Goal: Information Seeking & Learning: Learn about a topic

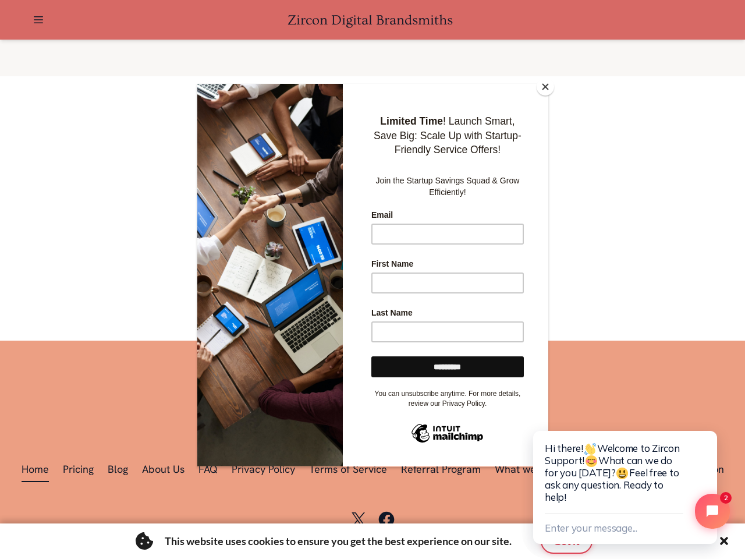
scroll to position [0, 1603]
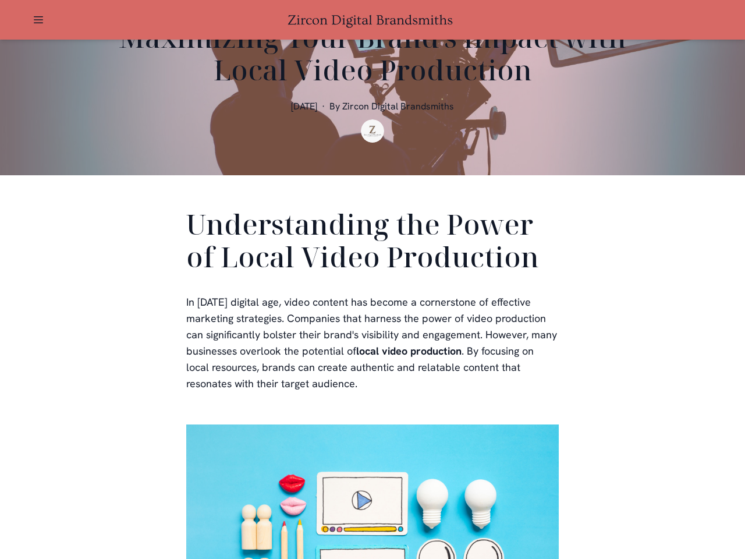
scroll to position [349, 0]
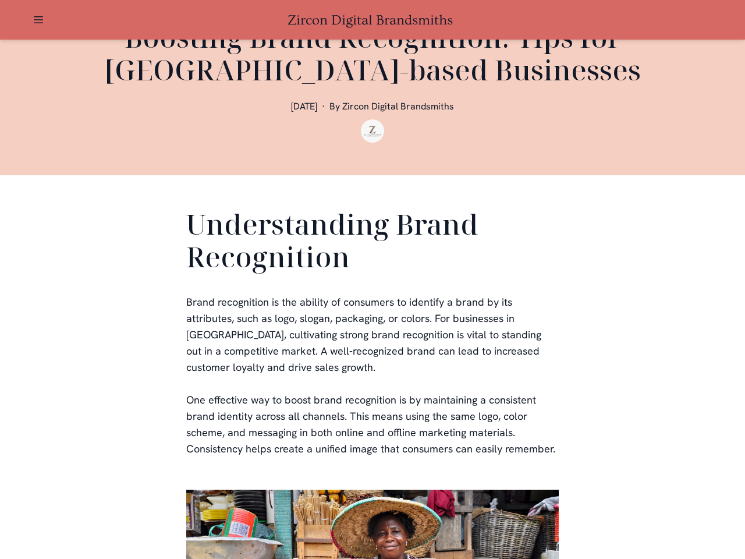
scroll to position [349, 0]
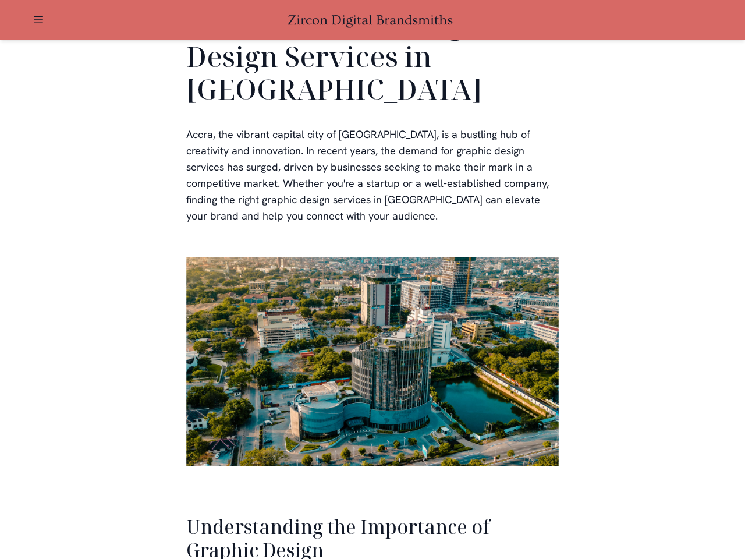
scroll to position [2390, 0]
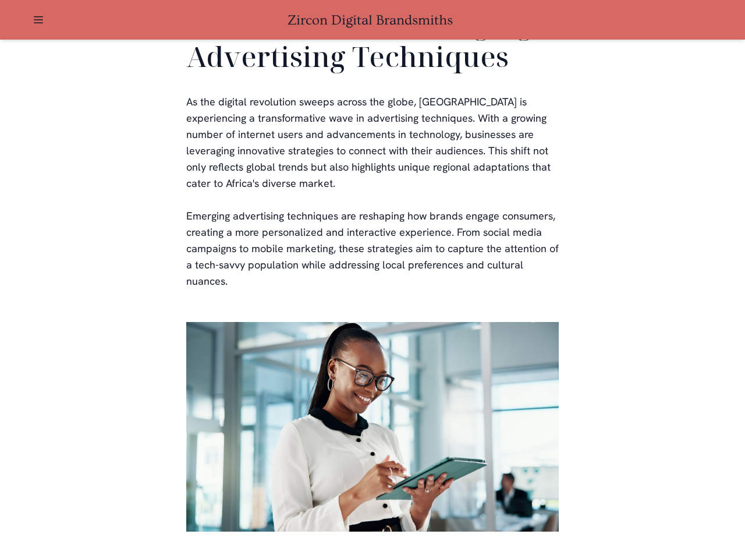
scroll to position [2365, 0]
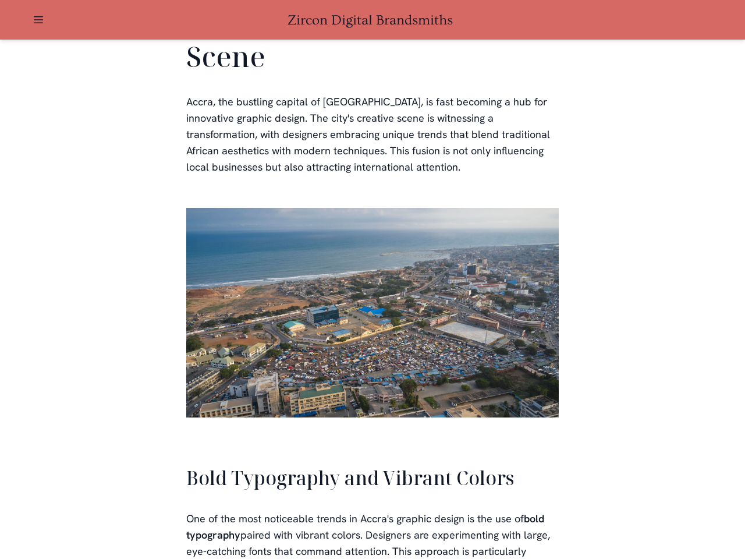
scroll to position [2635, 0]
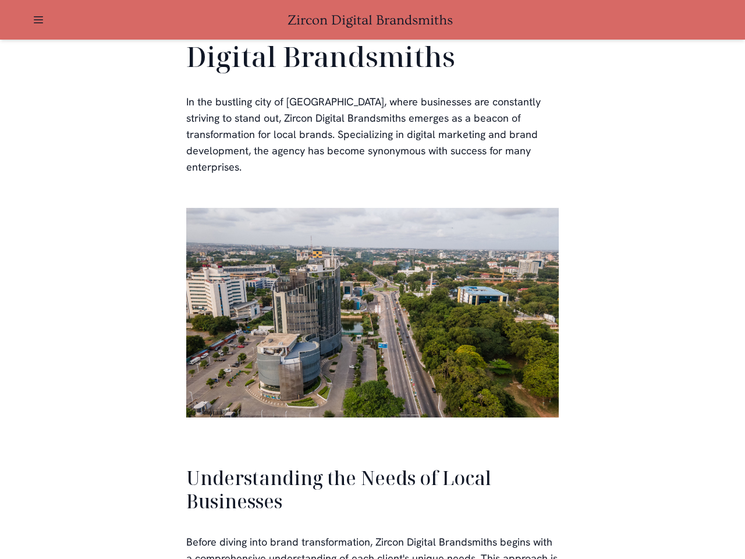
scroll to position [2481, 0]
